Goal: Task Accomplishment & Management: Manage account settings

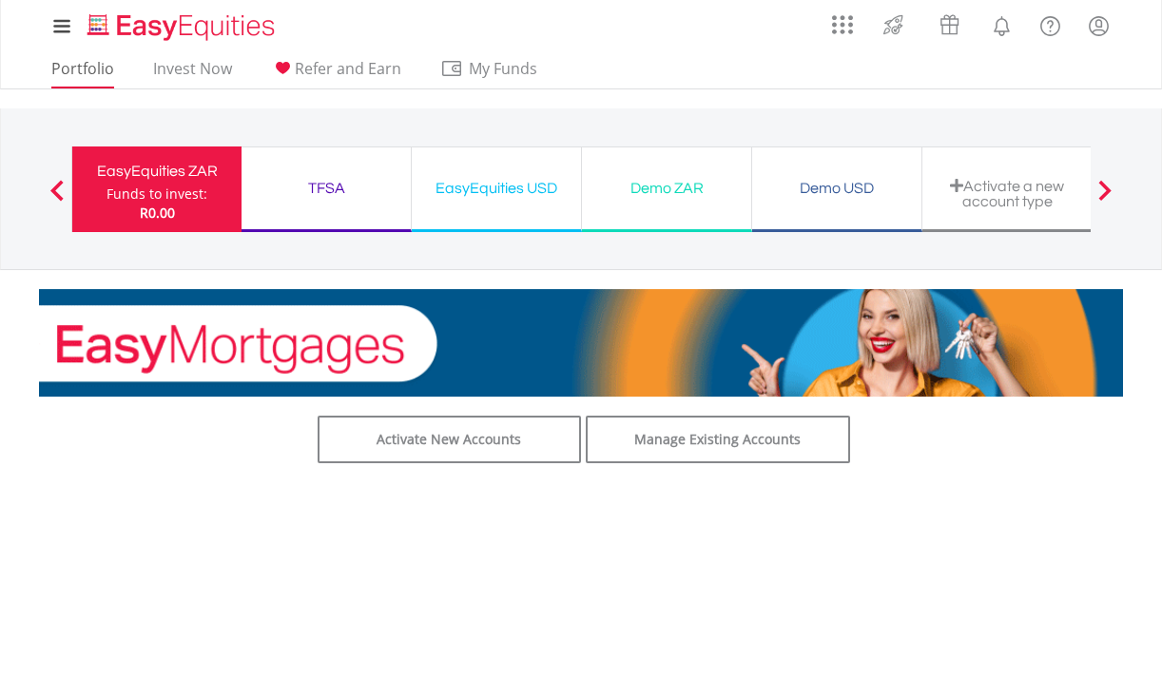
click at [95, 73] on link "Portfolio" at bounding box center [83, 73] width 78 height 29
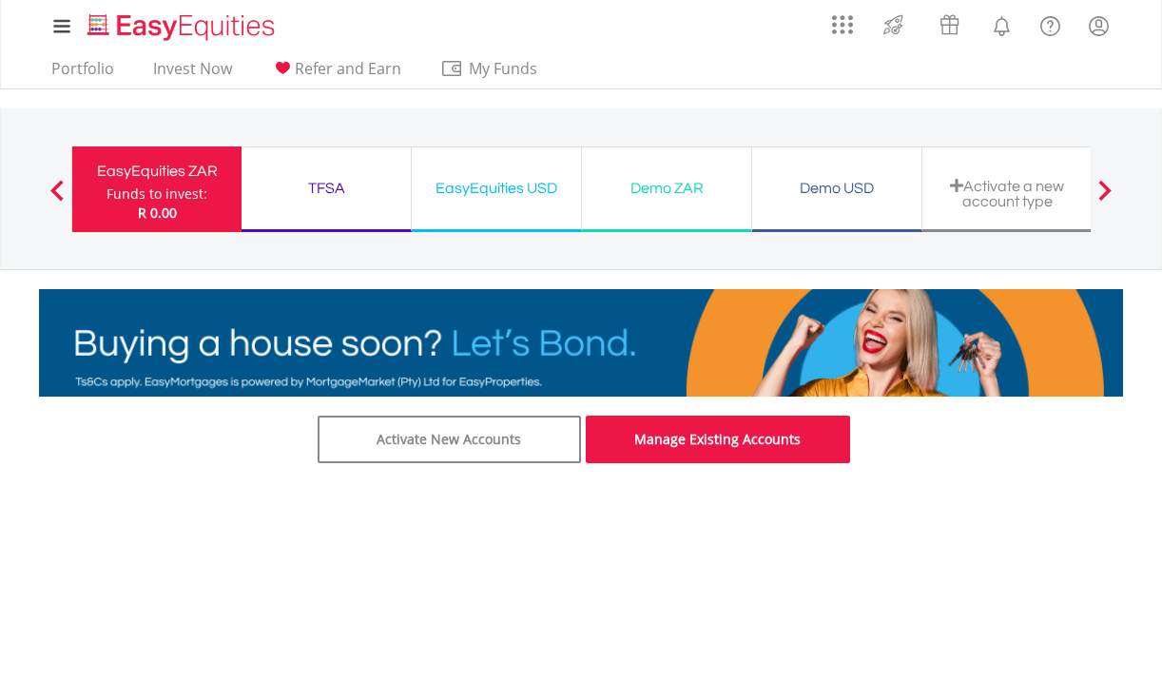
click at [637, 439] on link "Manage Existing Accounts" at bounding box center [718, 440] width 264 height 48
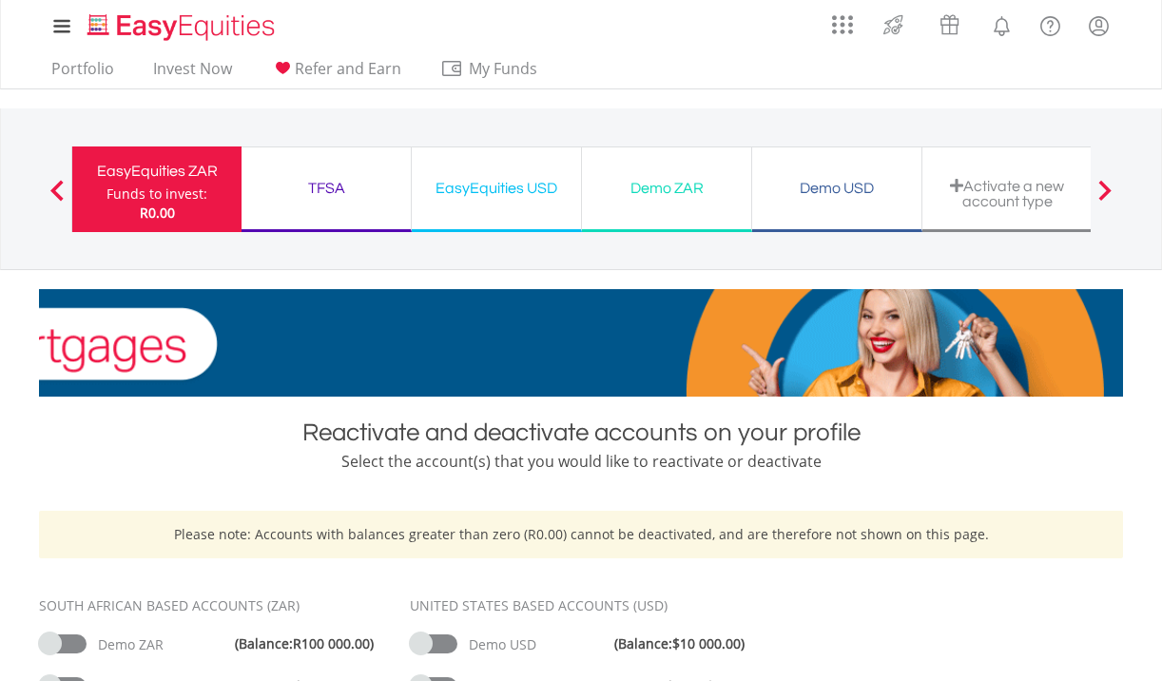
scroll to position [1, 0]
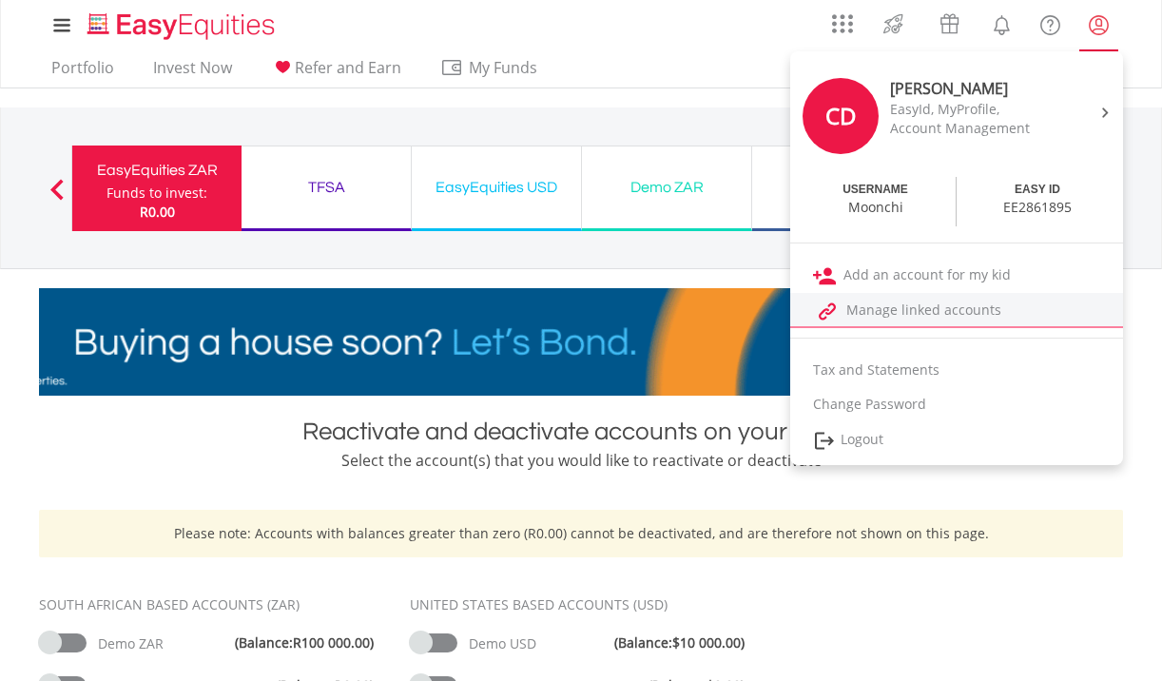
click at [922, 312] on link "Manage linked accounts" at bounding box center [956, 310] width 333 height 35
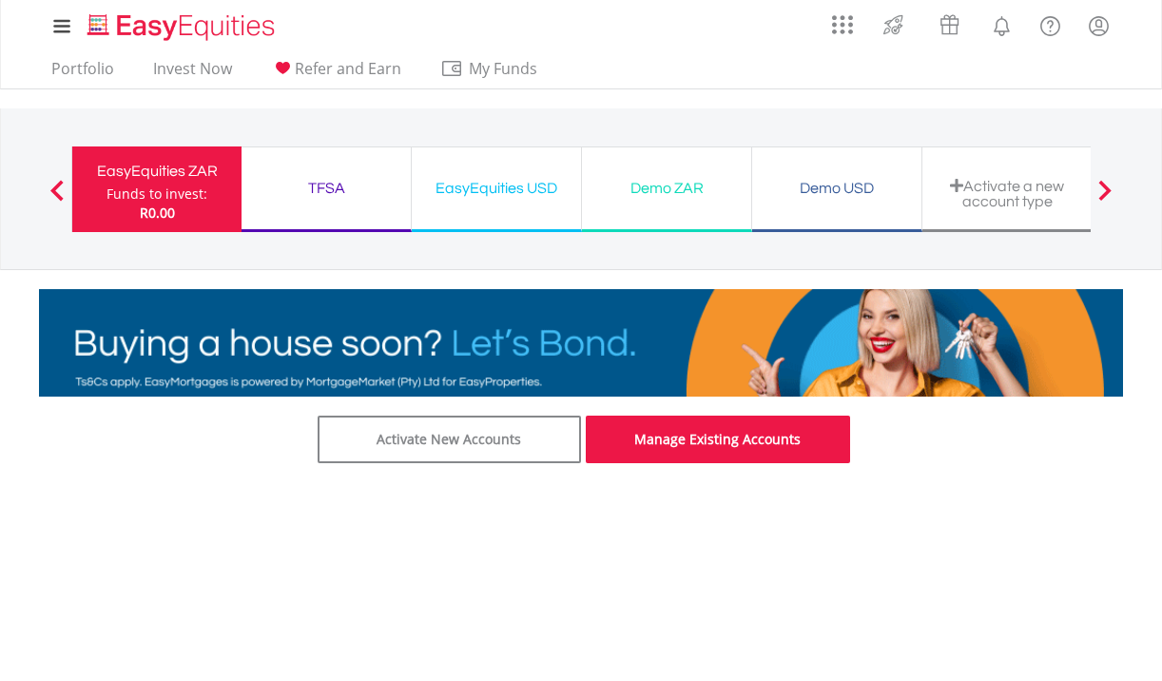
click at [742, 441] on link "Manage Existing Accounts" at bounding box center [718, 440] width 264 height 48
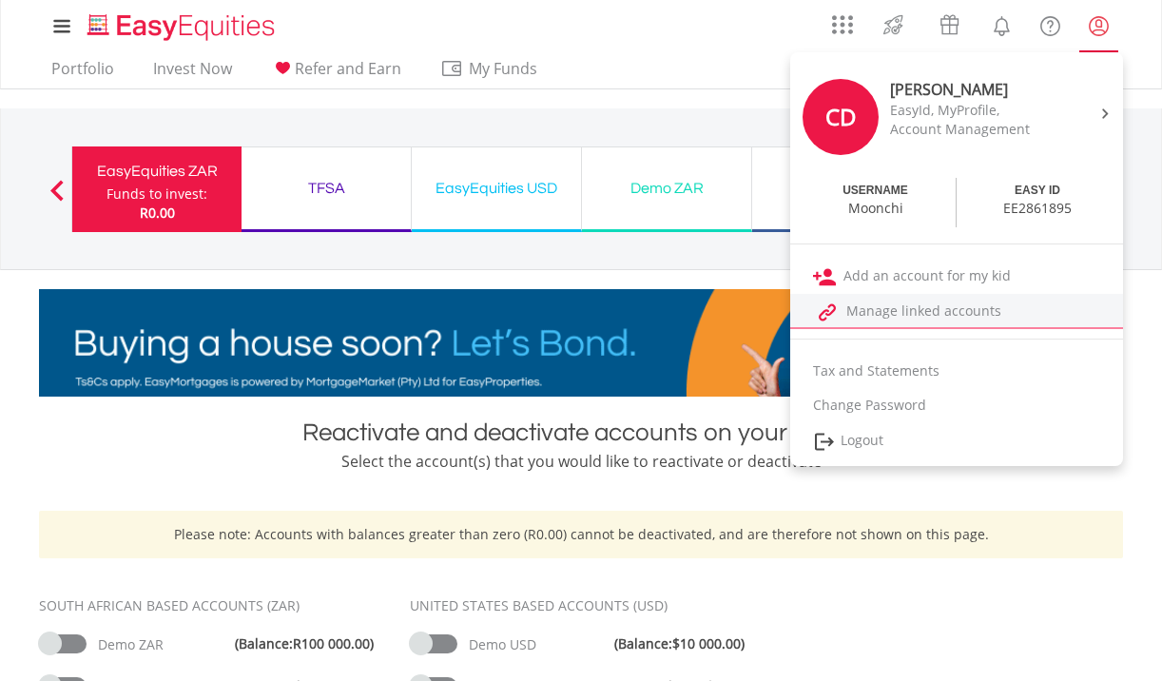
click at [941, 315] on link "Manage linked accounts" at bounding box center [956, 311] width 333 height 35
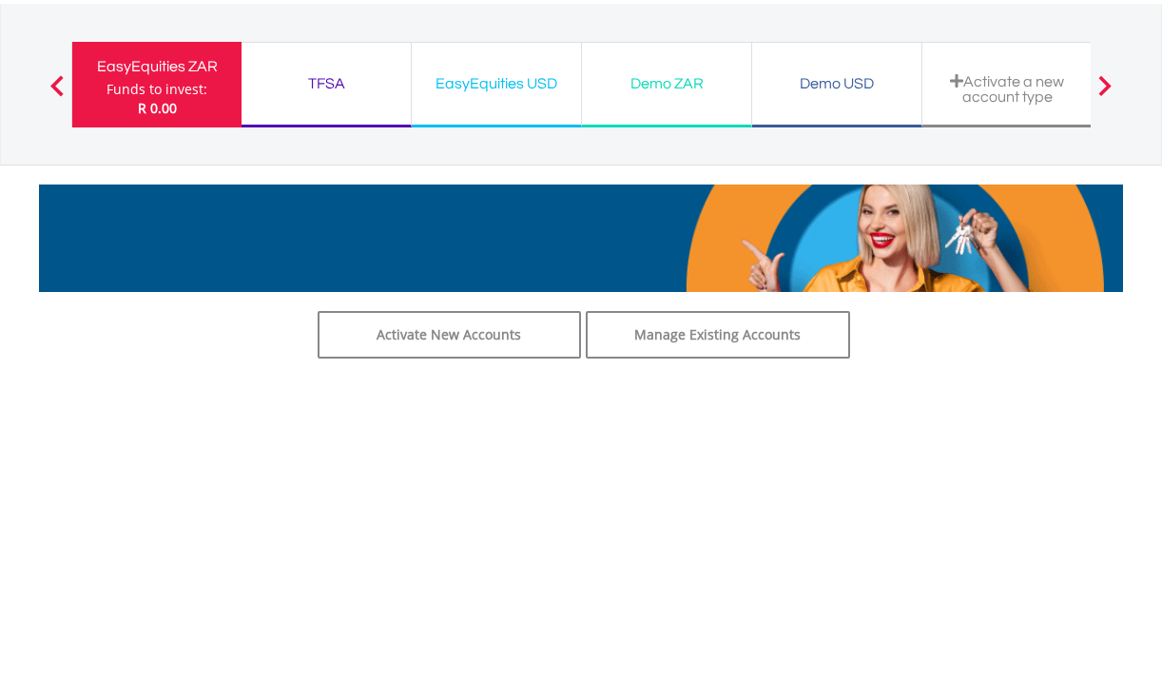
scroll to position [119, 0]
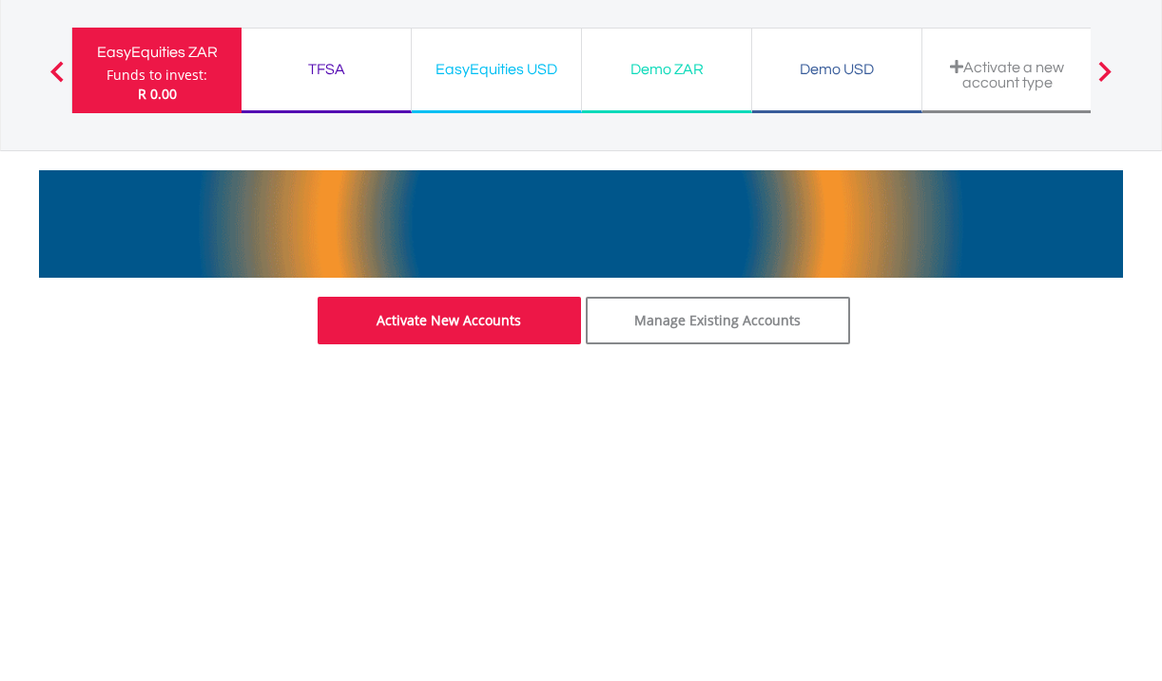
click at [497, 311] on link "Activate New Accounts" at bounding box center [450, 321] width 264 height 48
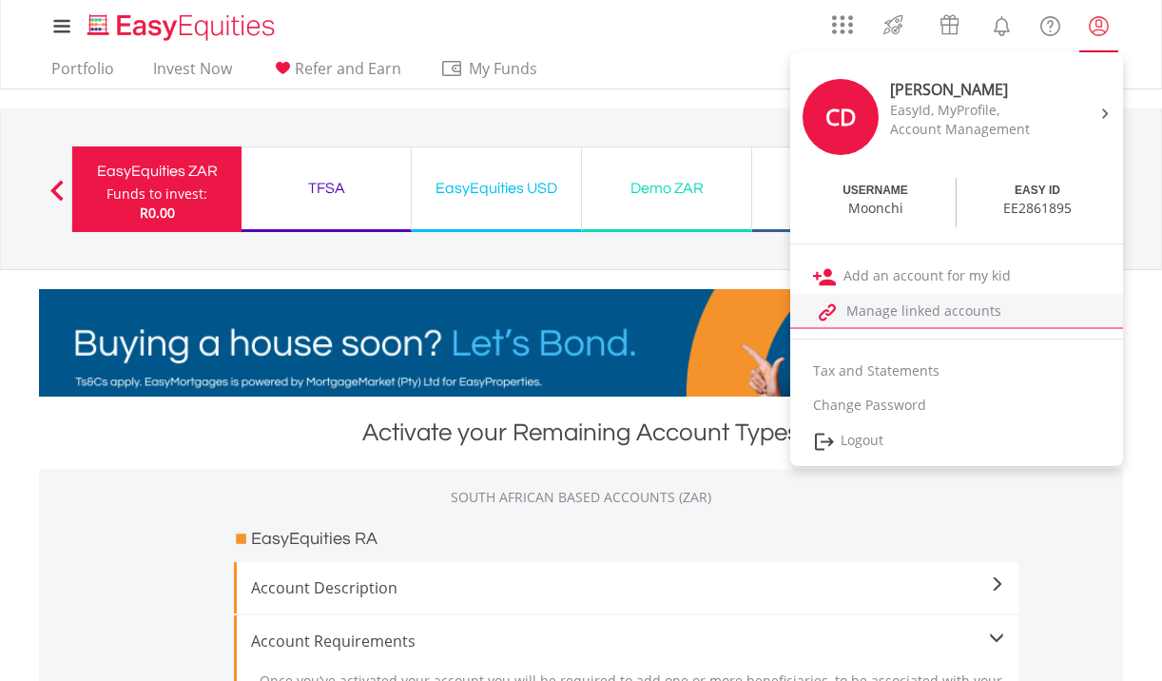
click at [912, 314] on link "Manage linked accounts" at bounding box center [956, 311] width 333 height 35
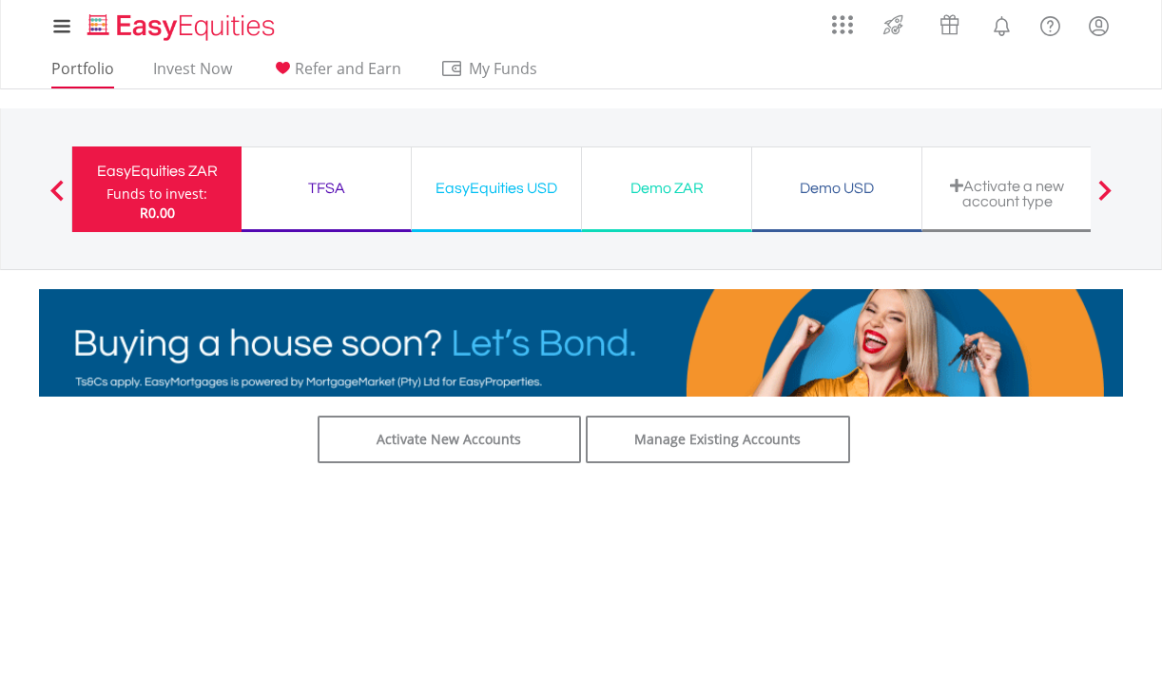
click at [90, 69] on link "Portfolio" at bounding box center [83, 73] width 78 height 29
